Goal: Information Seeking & Learning: Learn about a topic

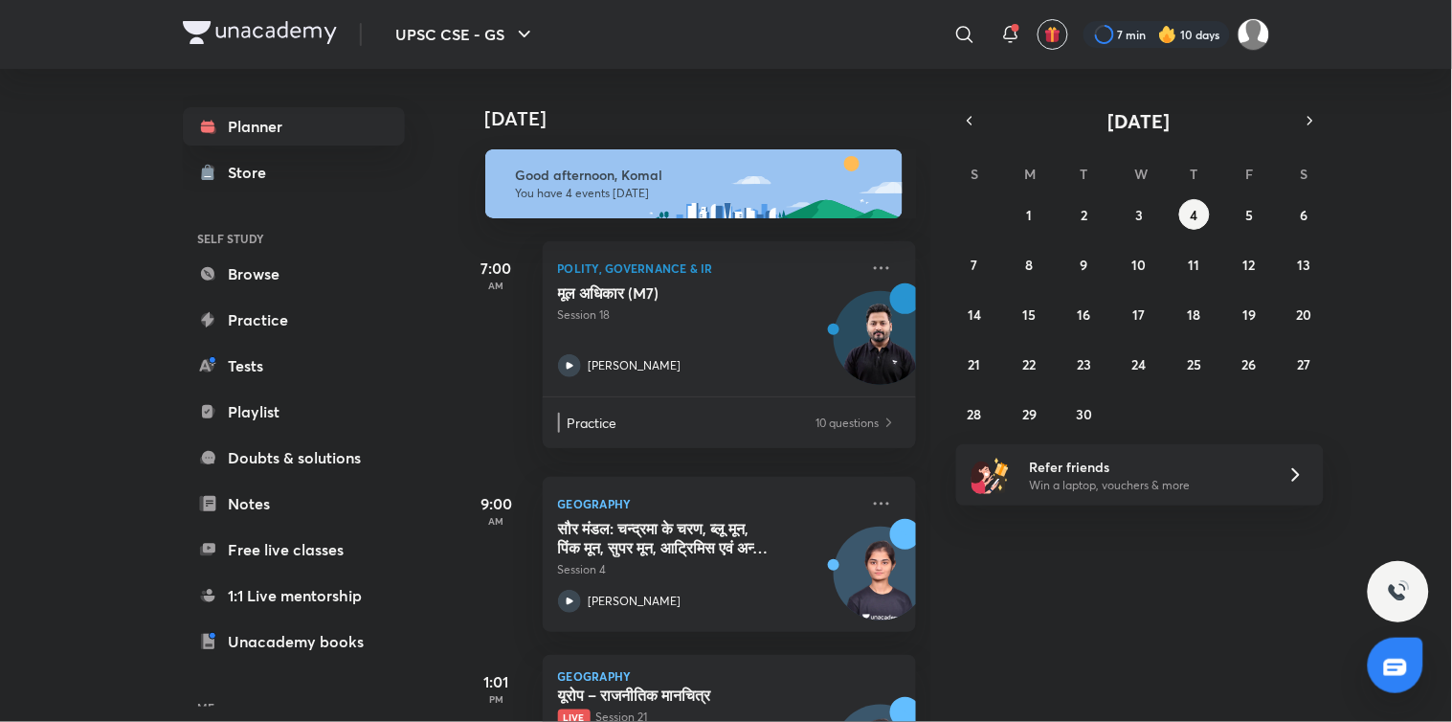
scroll to position [202, 0]
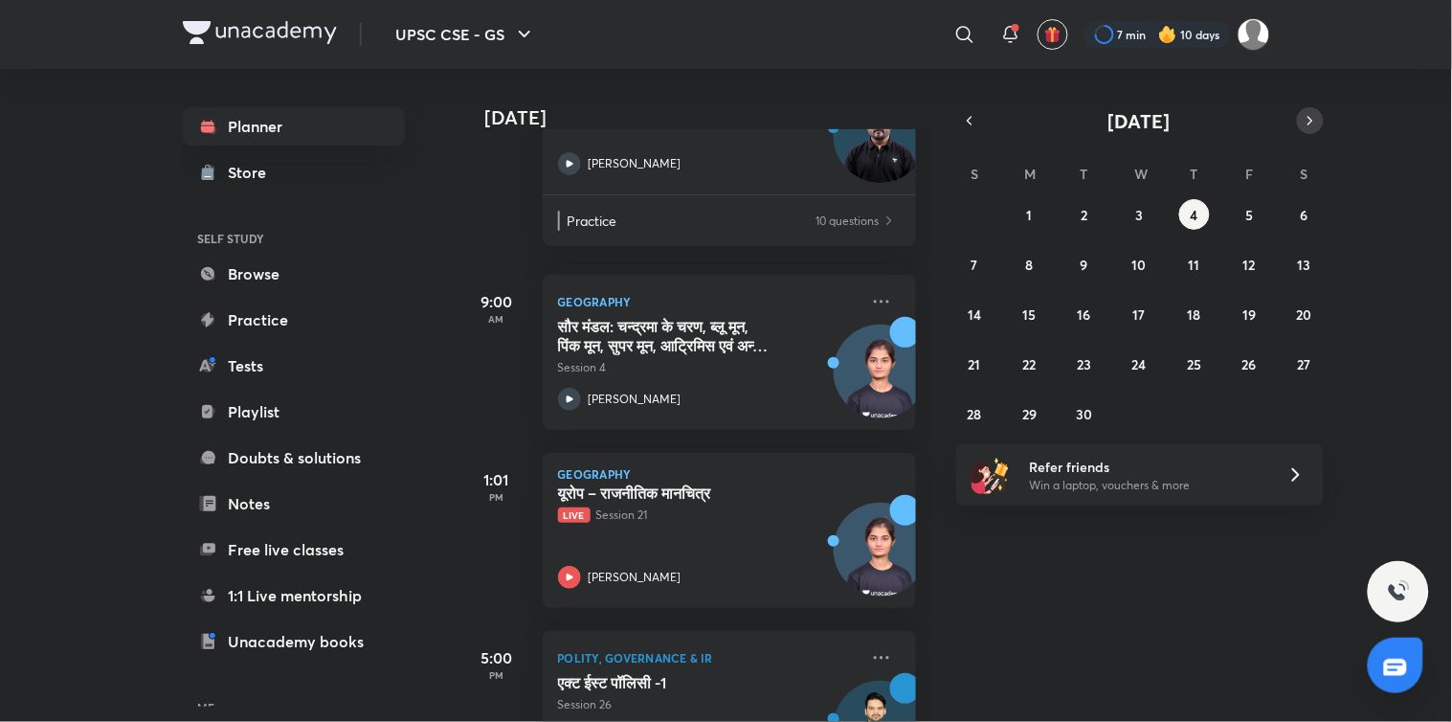
click at [1312, 119] on icon "button" at bounding box center [1309, 120] width 15 height 17
click at [1135, 211] on button "1" at bounding box center [1139, 214] width 31 height 31
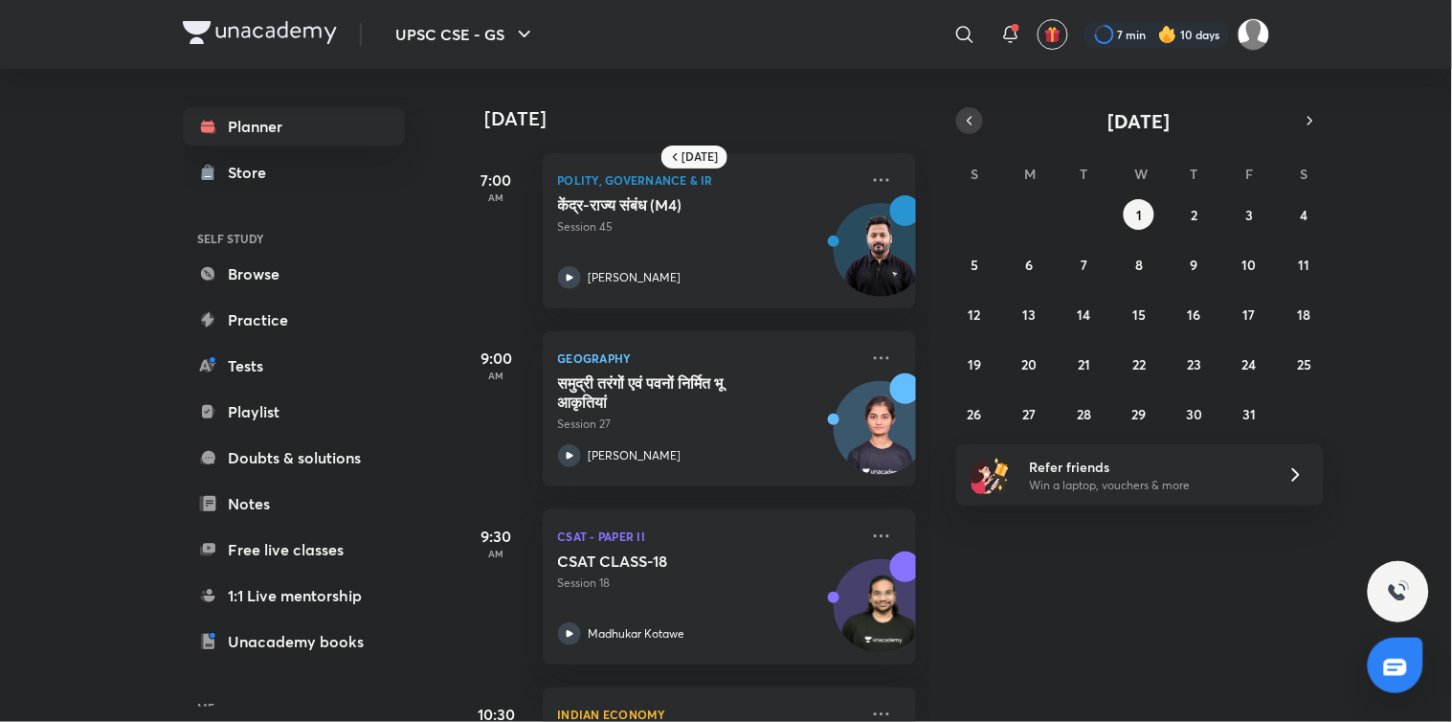
click at [960, 126] on button "button" at bounding box center [969, 120] width 27 height 27
click at [1030, 201] on button "1" at bounding box center [1029, 214] width 31 height 31
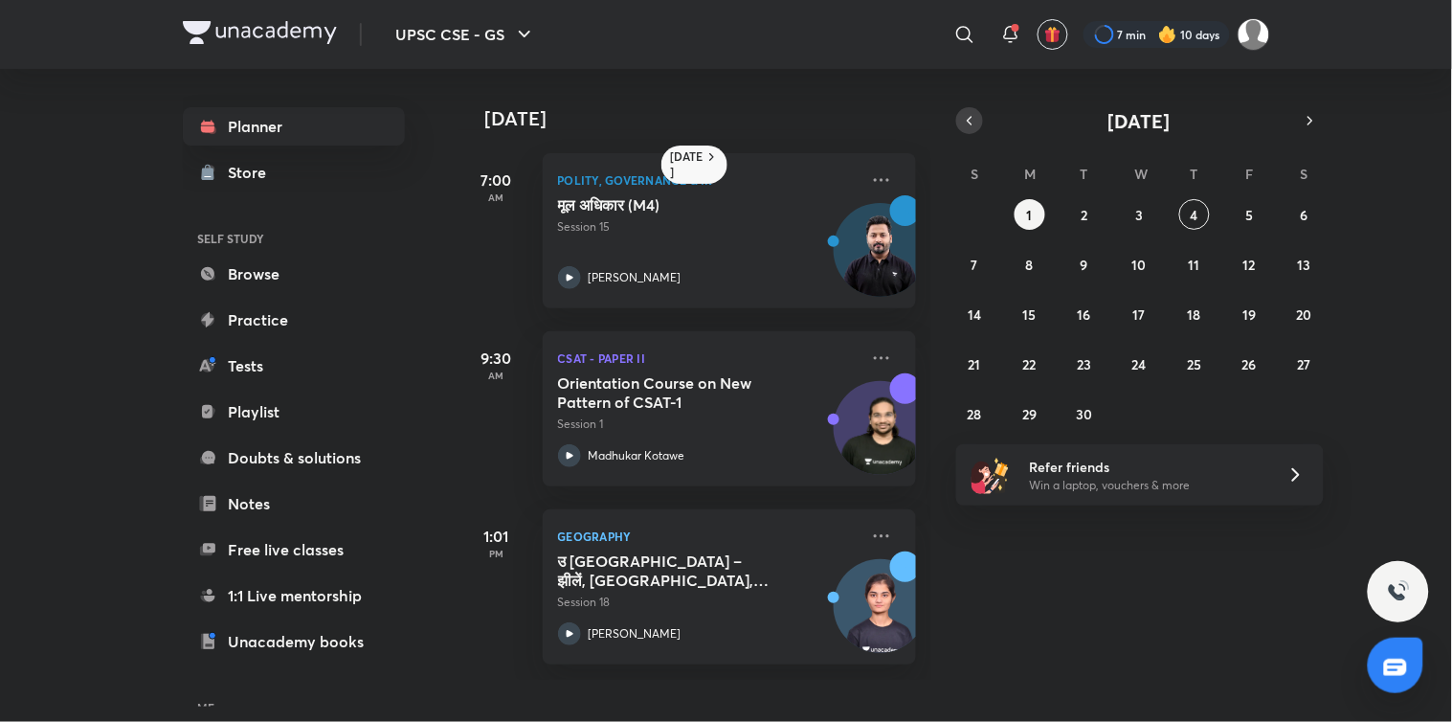
click at [958, 118] on button "button" at bounding box center [969, 120] width 27 height 27
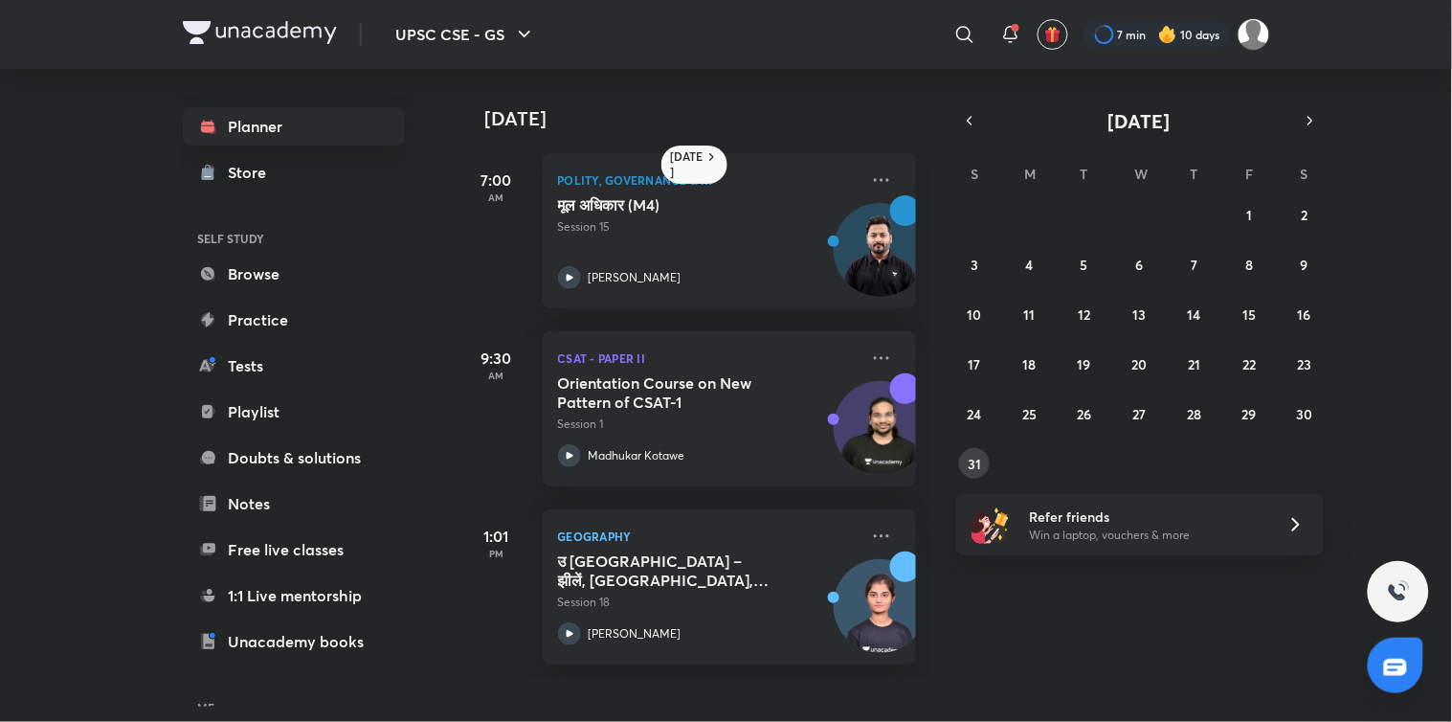
click at [967, 459] on button "31" at bounding box center [974, 463] width 31 height 31
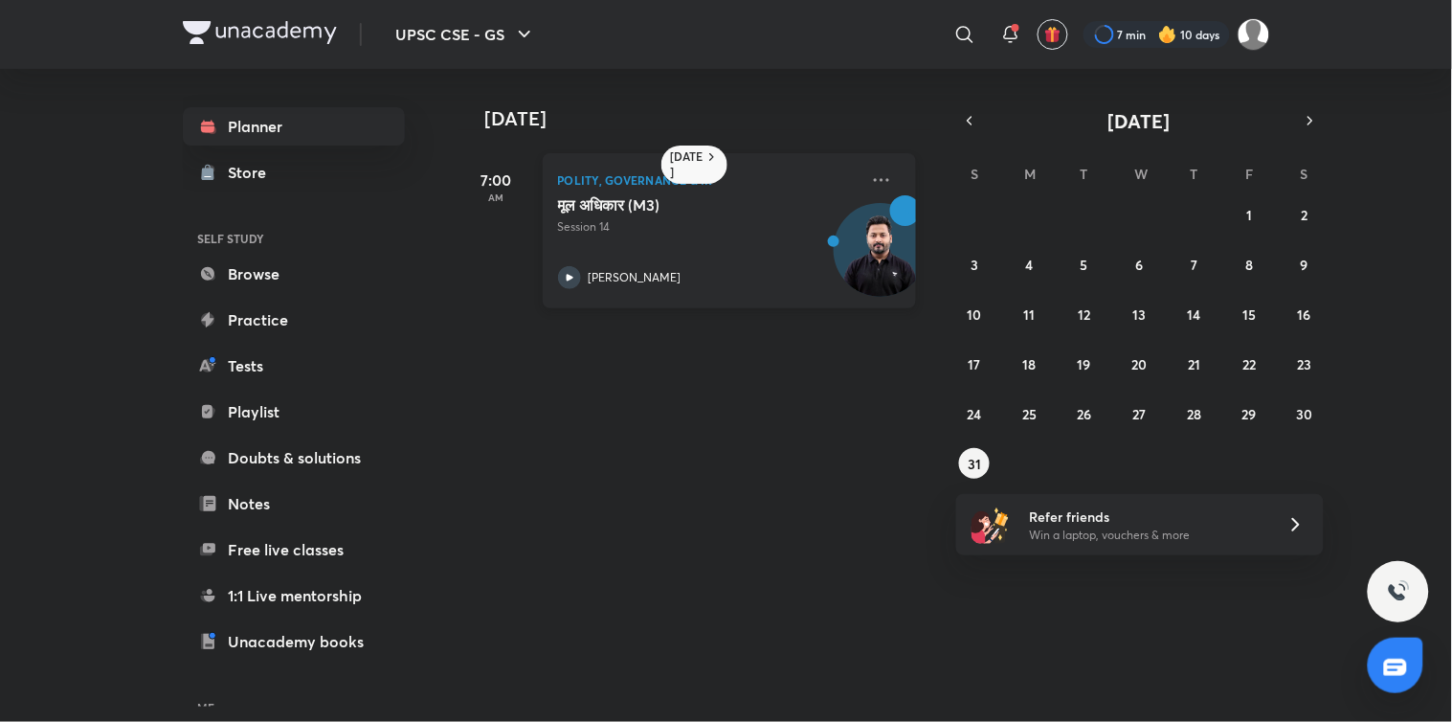
click at [569, 272] on icon at bounding box center [569, 277] width 23 height 23
click at [1305, 408] on abbr "30" at bounding box center [1304, 414] width 16 height 18
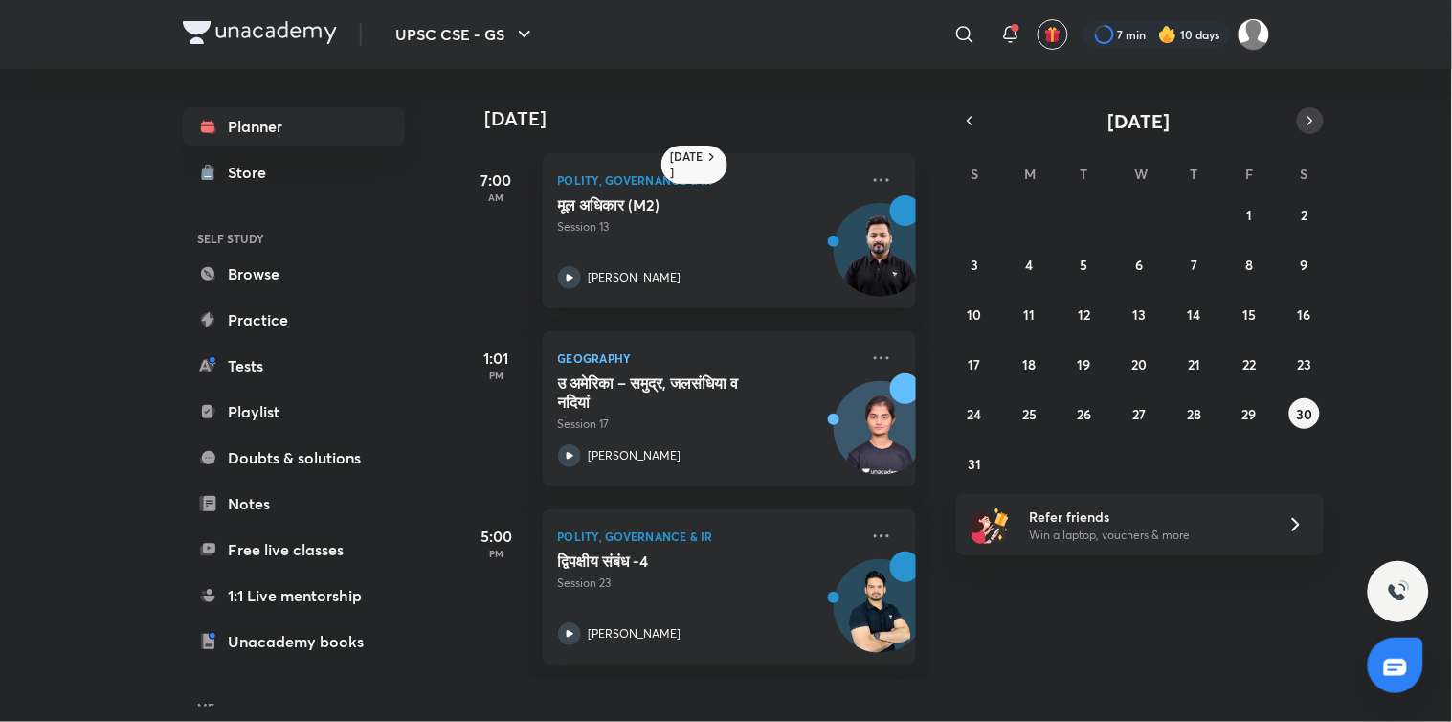
click at [1317, 118] on button "button" at bounding box center [1310, 120] width 27 height 27
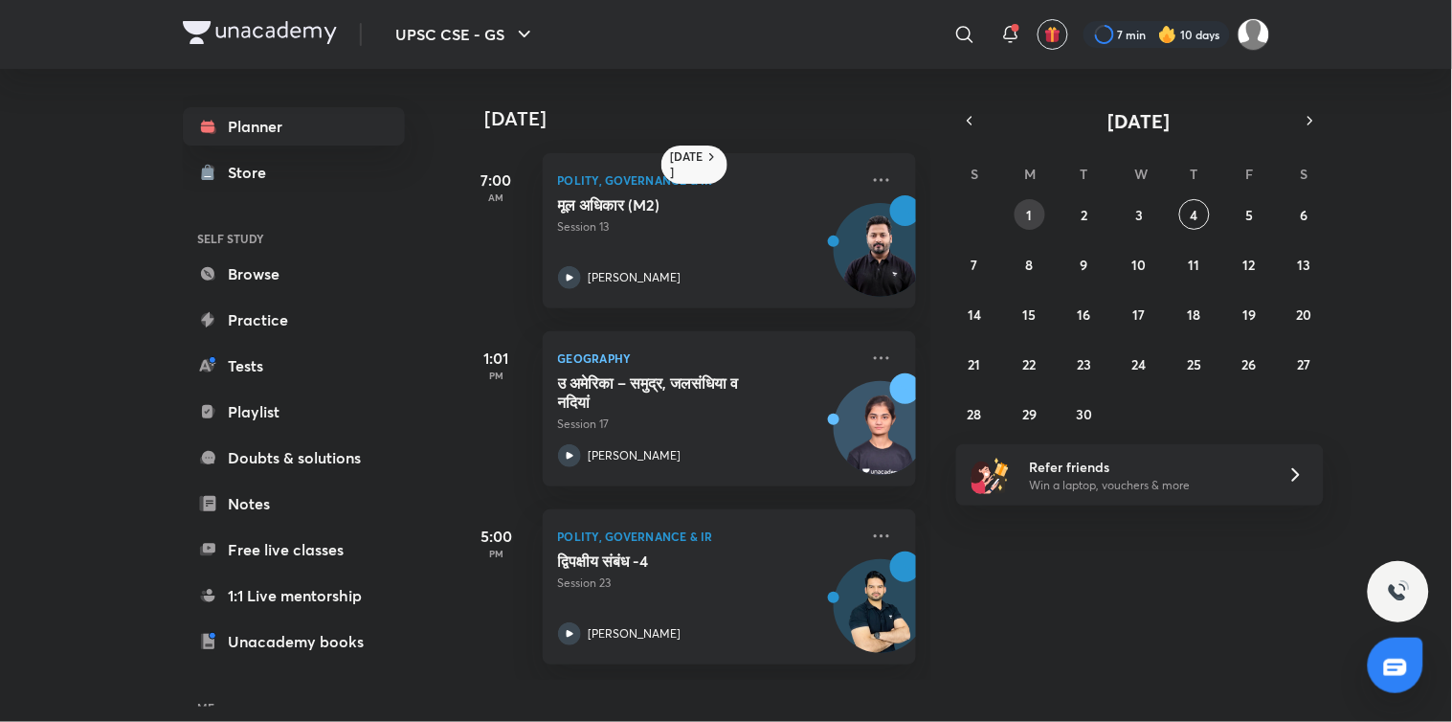
click at [1019, 217] on button "1" at bounding box center [1029, 214] width 31 height 31
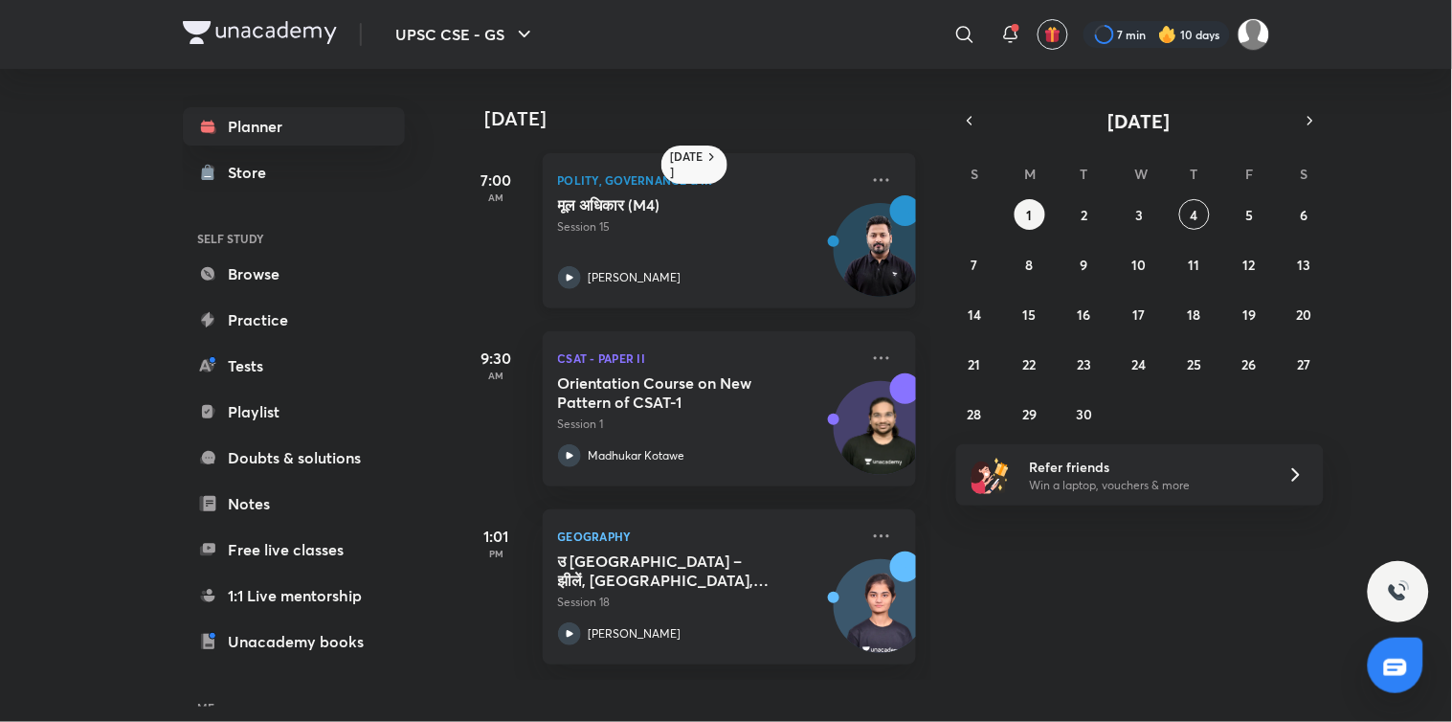
click at [565, 273] on icon at bounding box center [569, 277] width 23 height 23
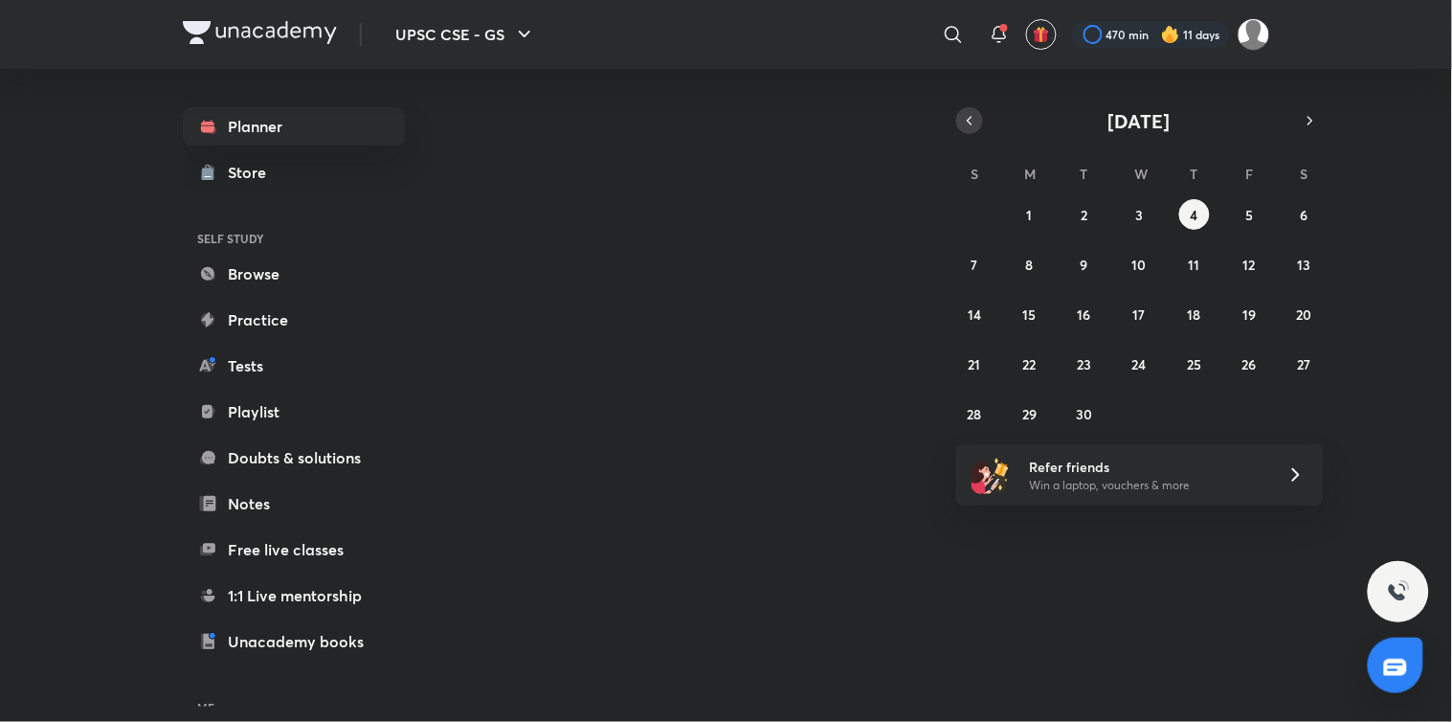
click at [968, 126] on icon "button" at bounding box center [969, 120] width 15 height 17
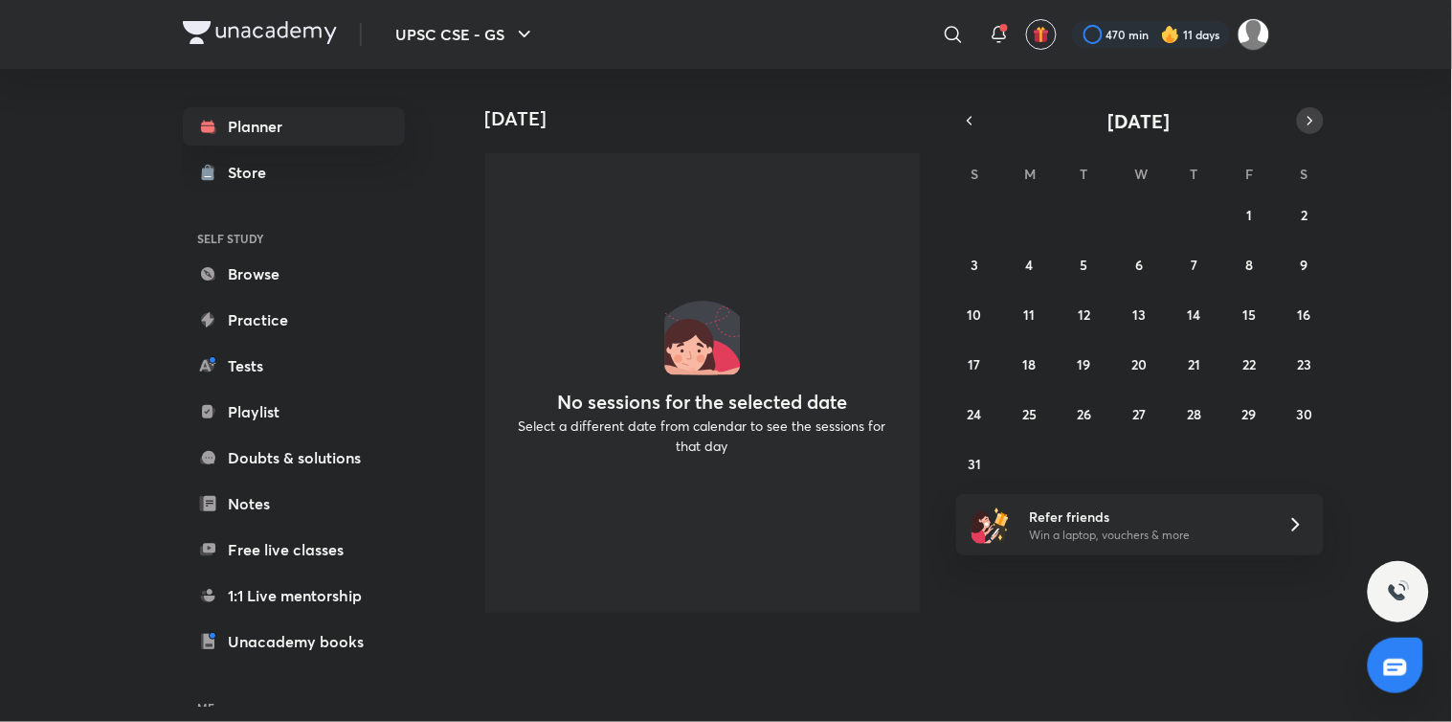
click at [1311, 115] on icon "button" at bounding box center [1309, 120] width 15 height 17
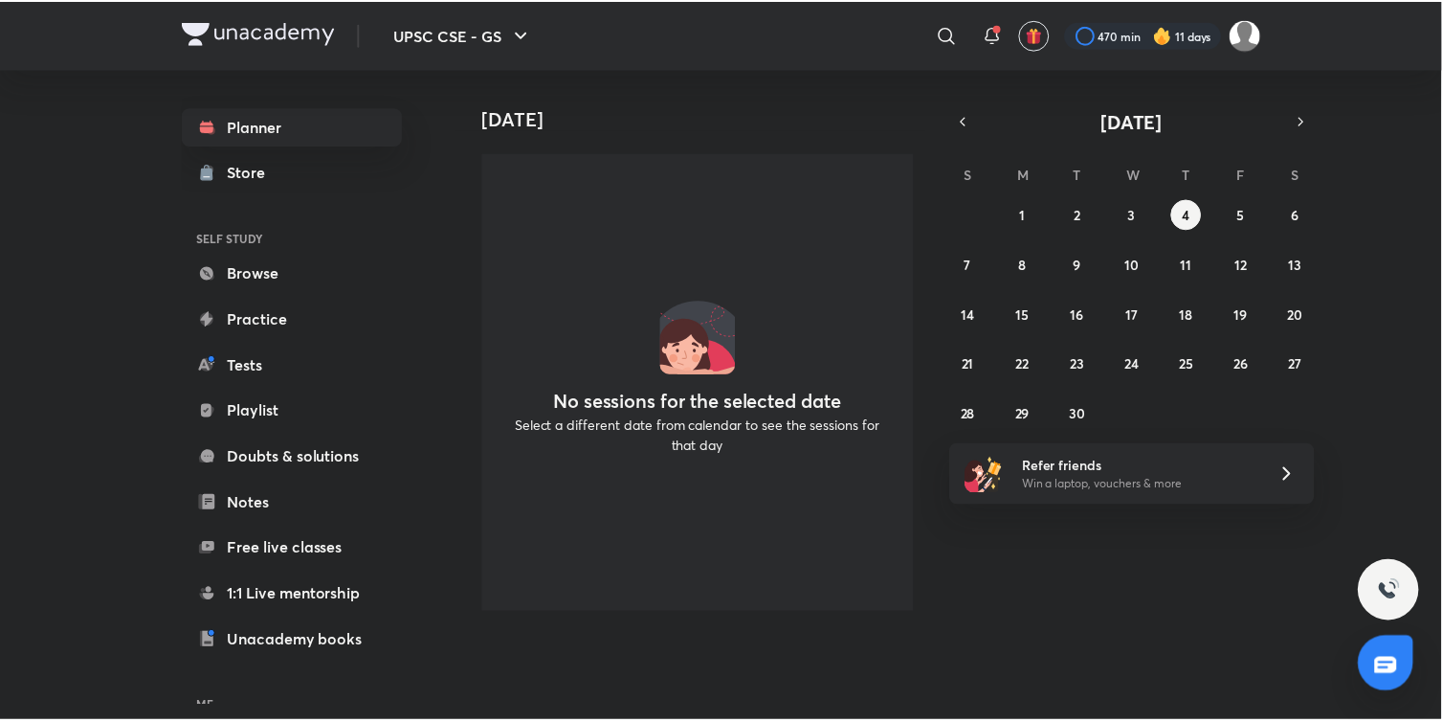
scroll to position [138, 0]
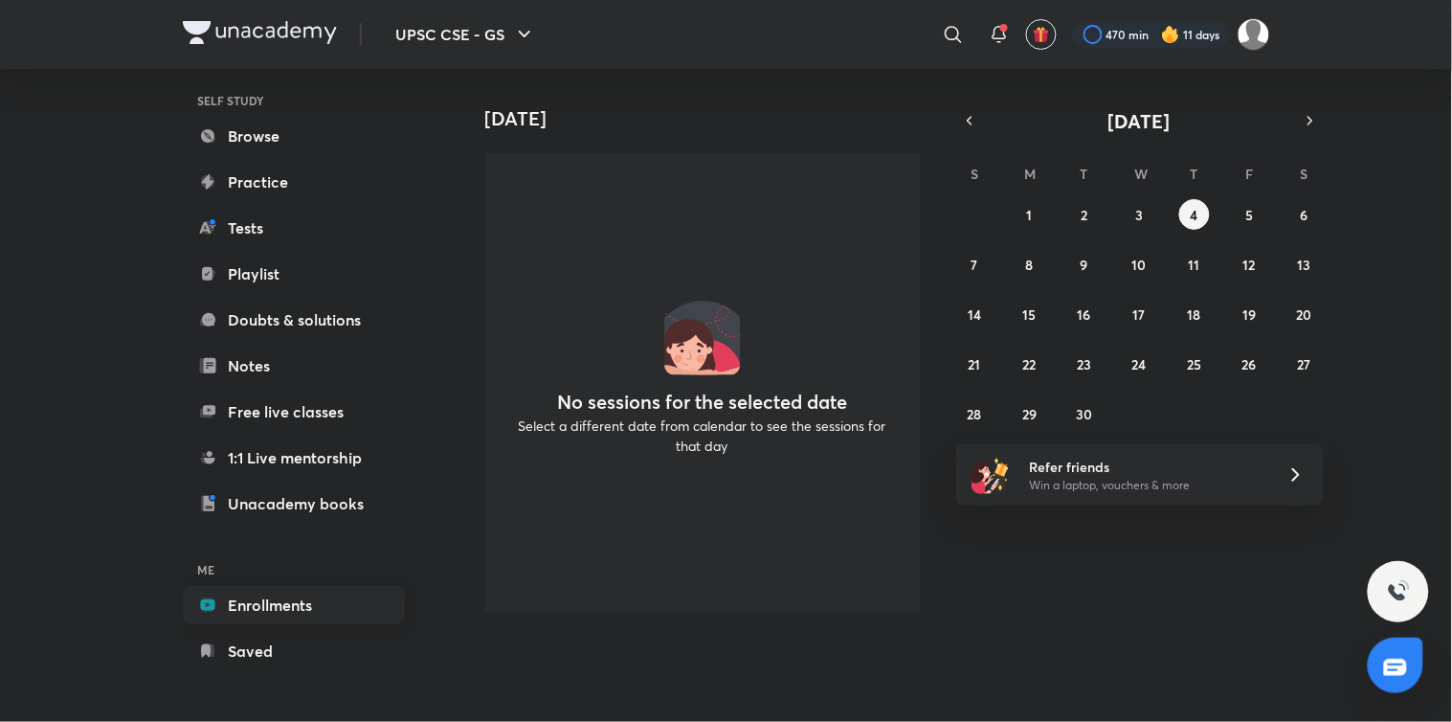
click at [242, 596] on link "Enrollments" at bounding box center [294, 605] width 222 height 38
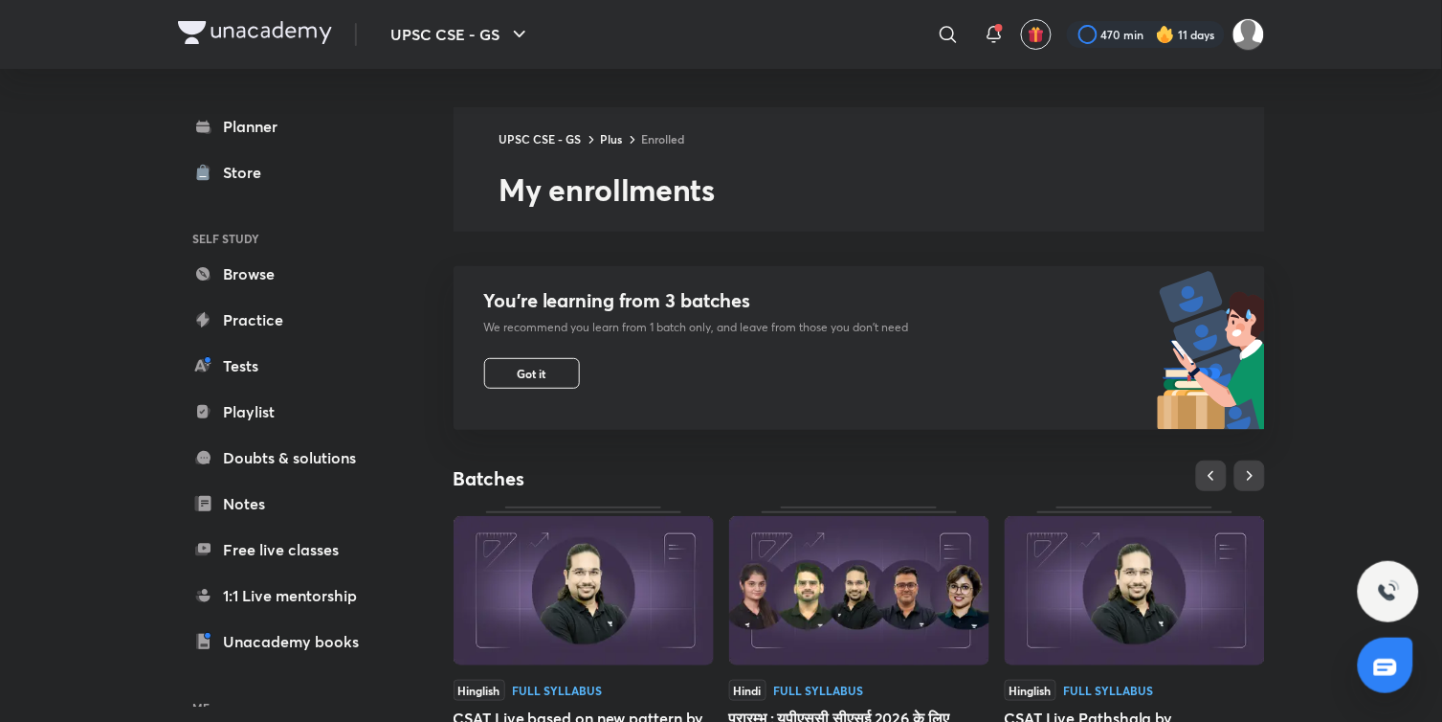
scroll to position [618, 0]
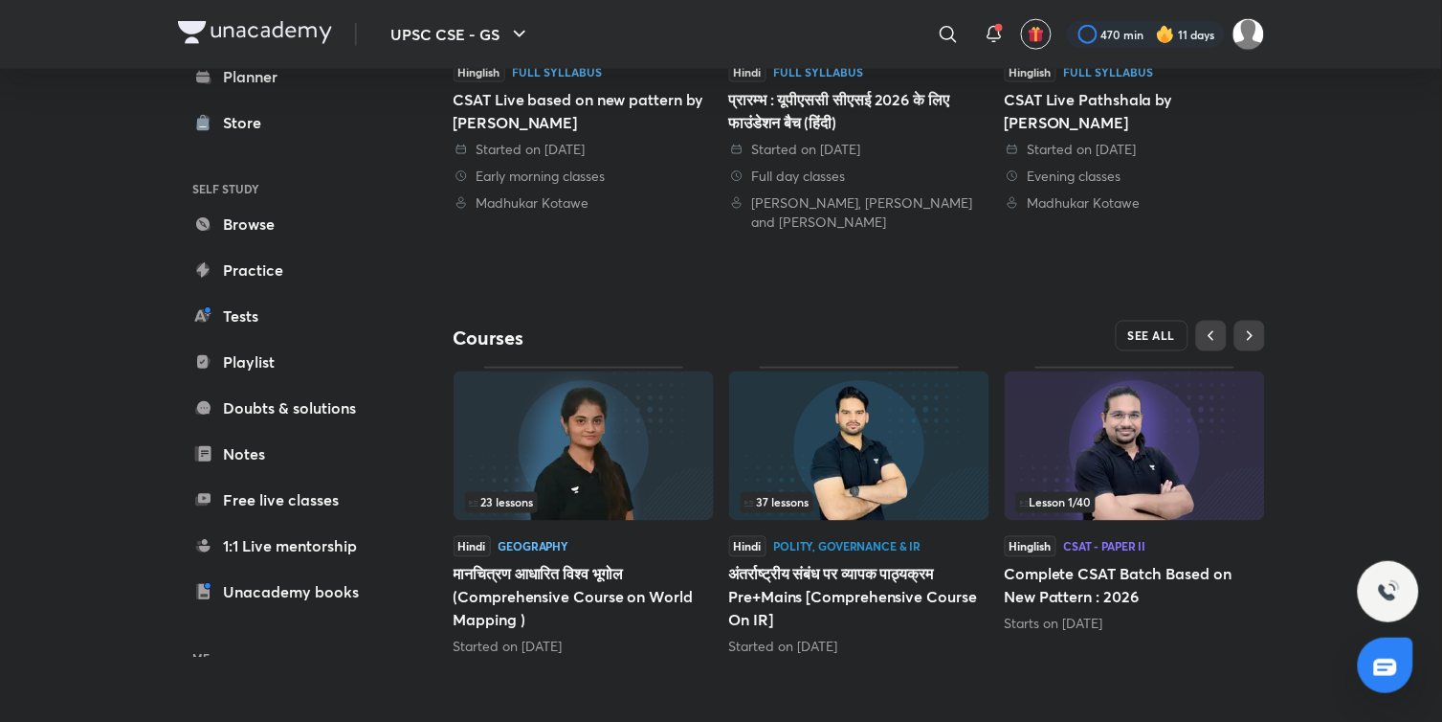
click at [1128, 329] on span "SEE ALL" at bounding box center [1152, 335] width 48 height 13
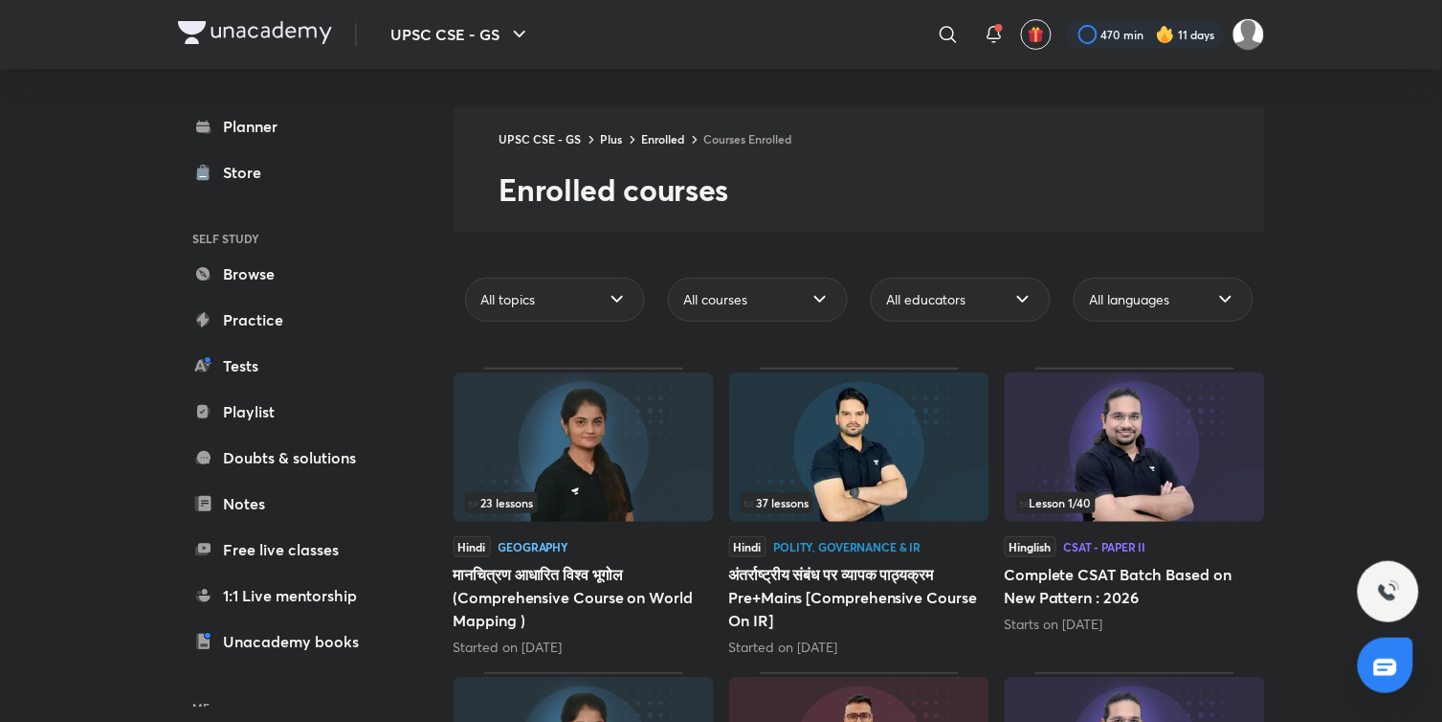
scroll to position [794, 0]
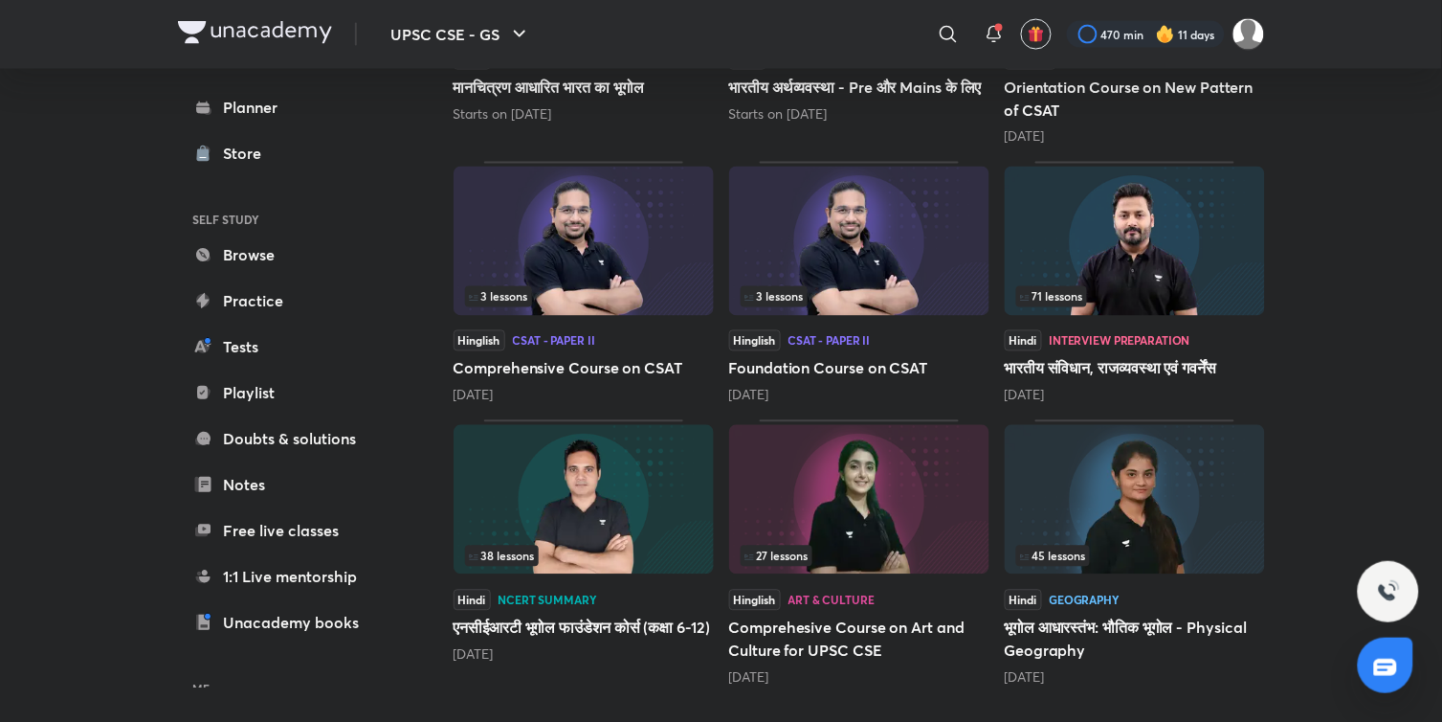
click at [1113, 614] on div "Hindi Geography भूगोल आधारस्‍तंभ: भौतिक भूगोल - Physical Geography 11 months ago" at bounding box center [1135, 639] width 260 height 98
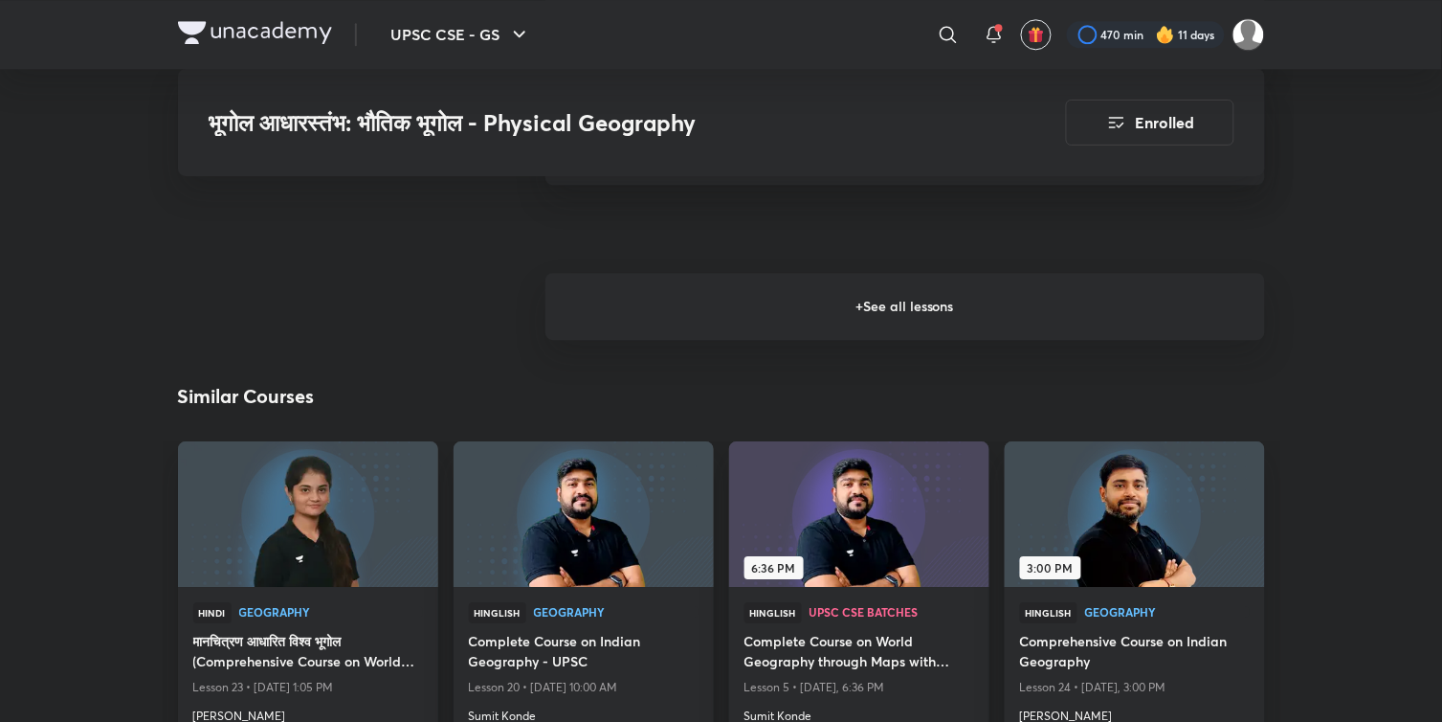
scroll to position [3096, 0]
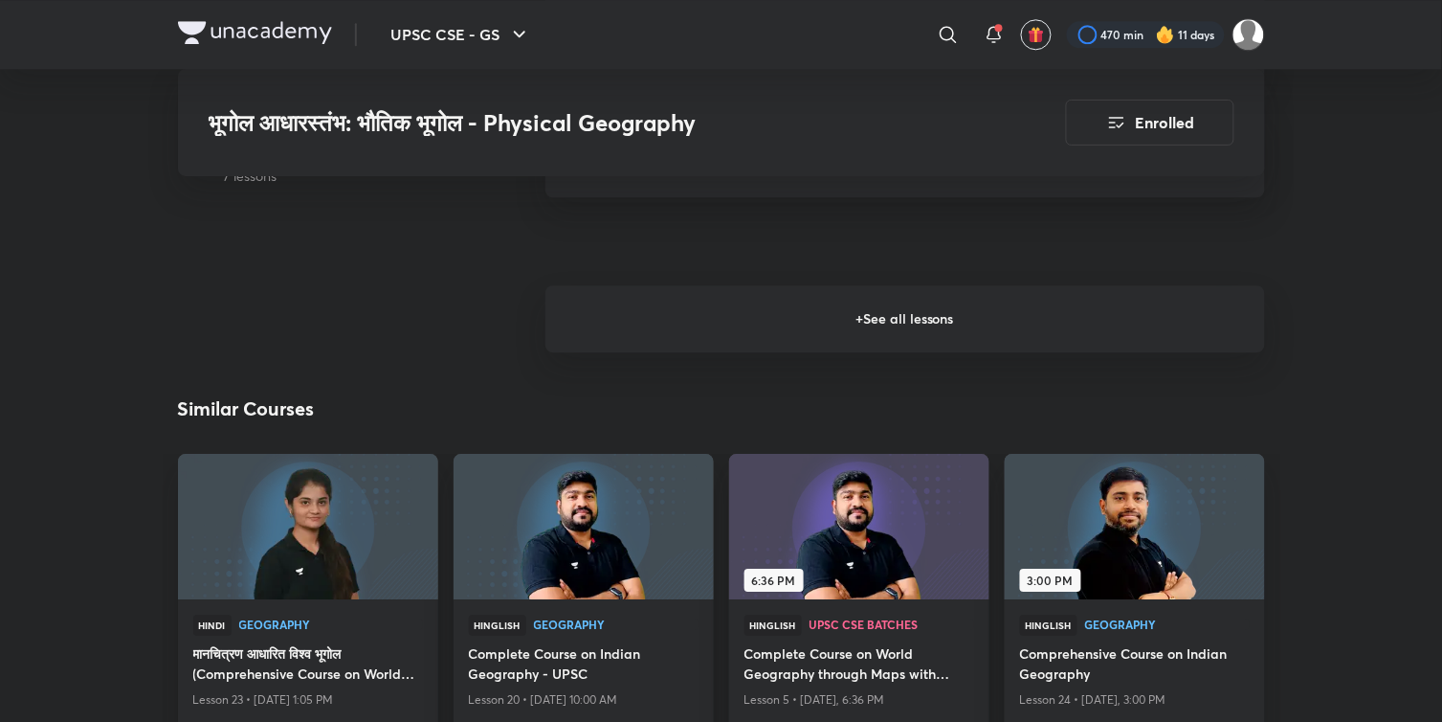
click at [863, 320] on h6 "+ See all lessons" at bounding box center [905, 318] width 720 height 67
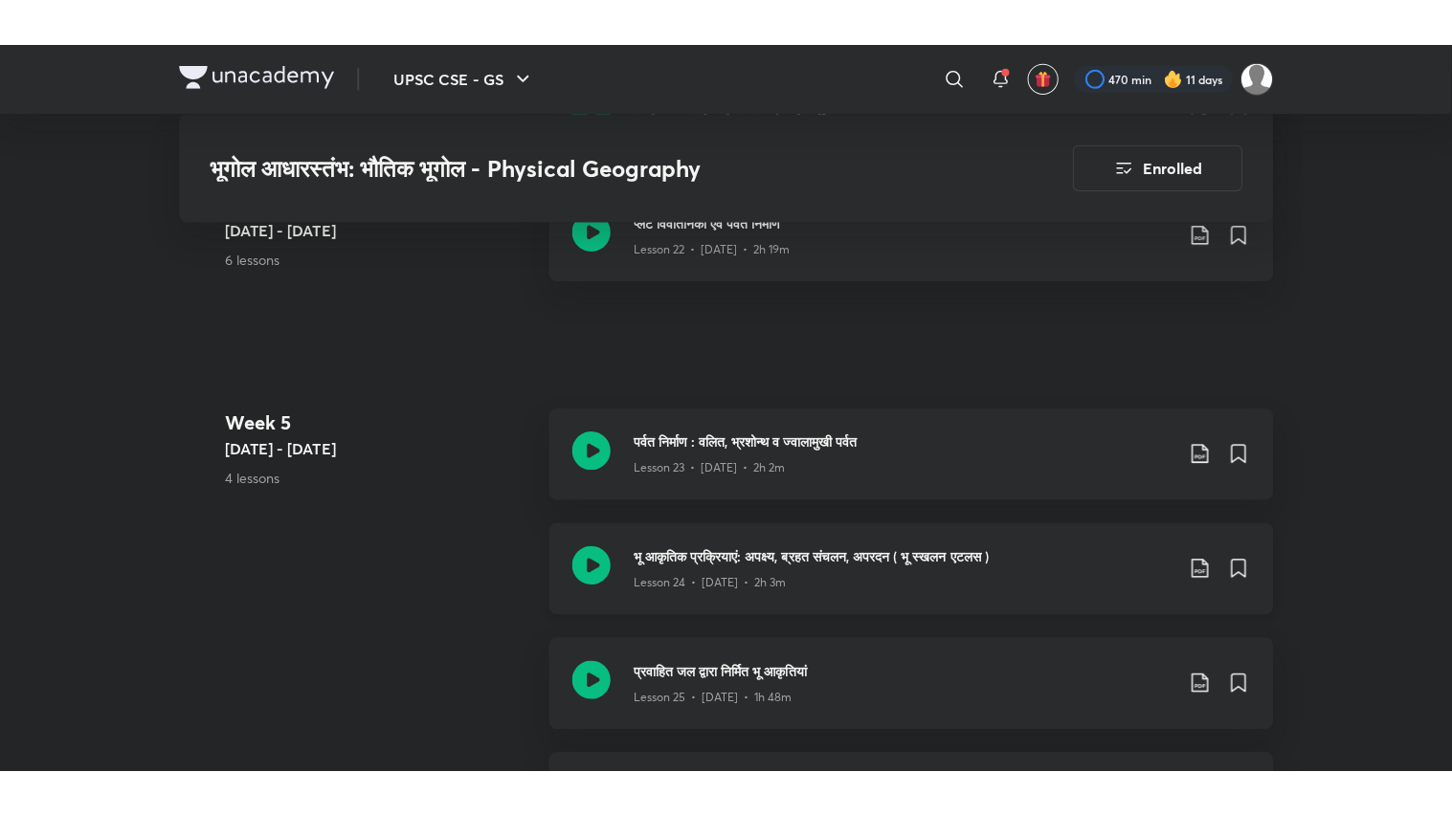
scroll to position [3757, 0]
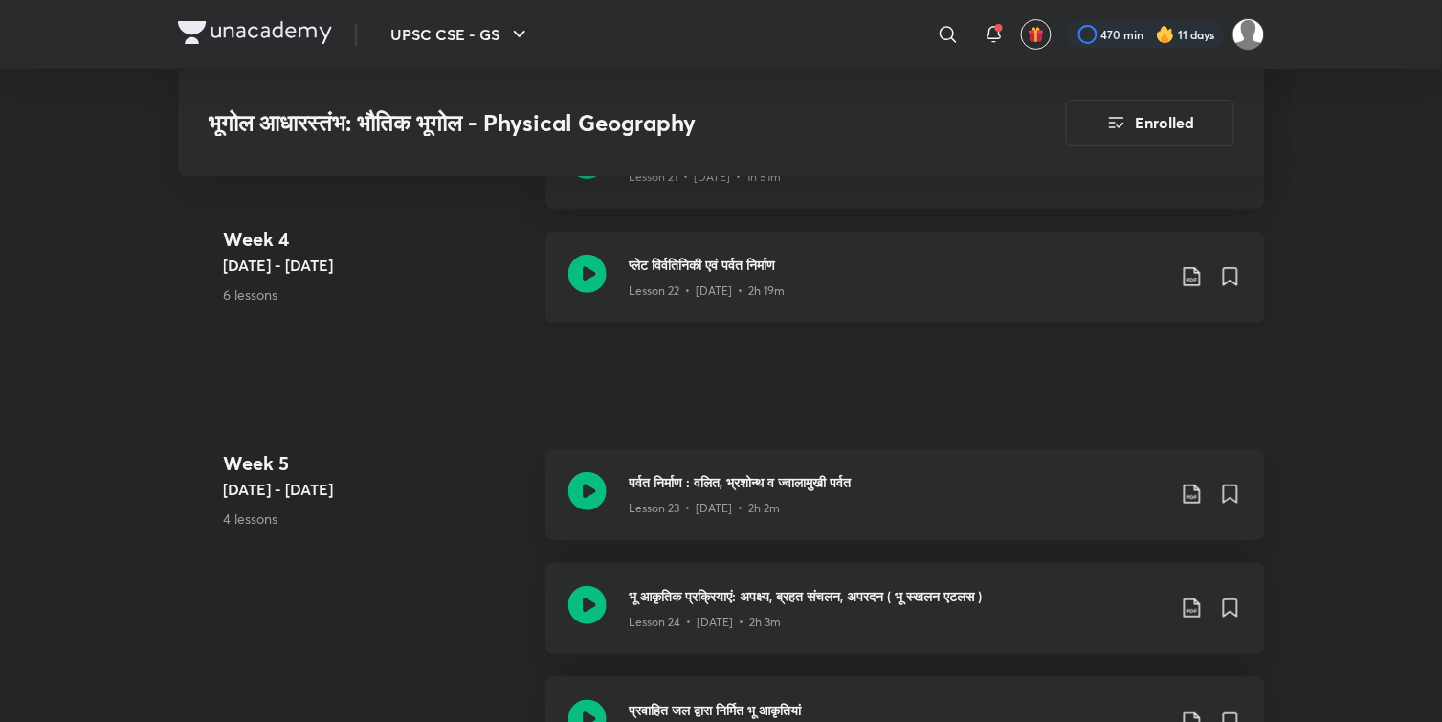
click at [835, 278] on div "Lesson 22 • Aug 18 • 2h 19m" at bounding box center [898, 287] width 536 height 25
